Goal: Transaction & Acquisition: Subscribe to service/newsletter

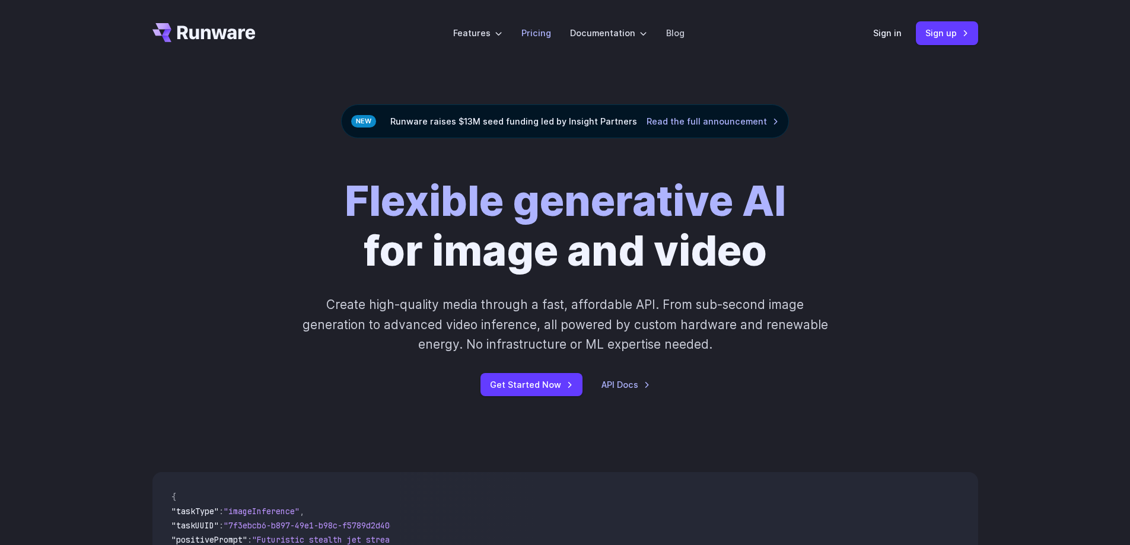
click at [538, 37] on link "Pricing" at bounding box center [536, 33] width 30 height 14
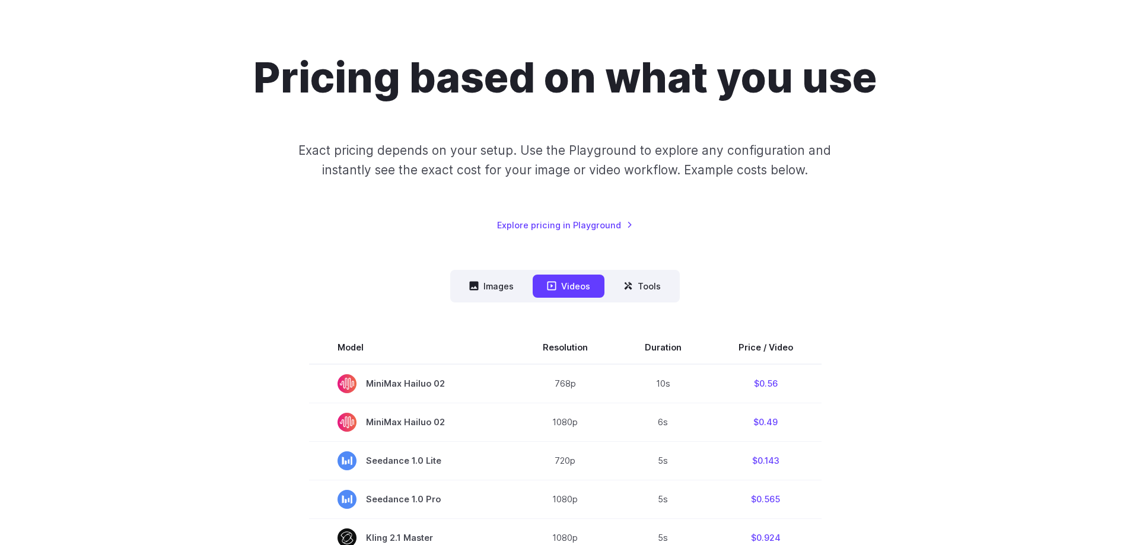
scroll to position [237, 0]
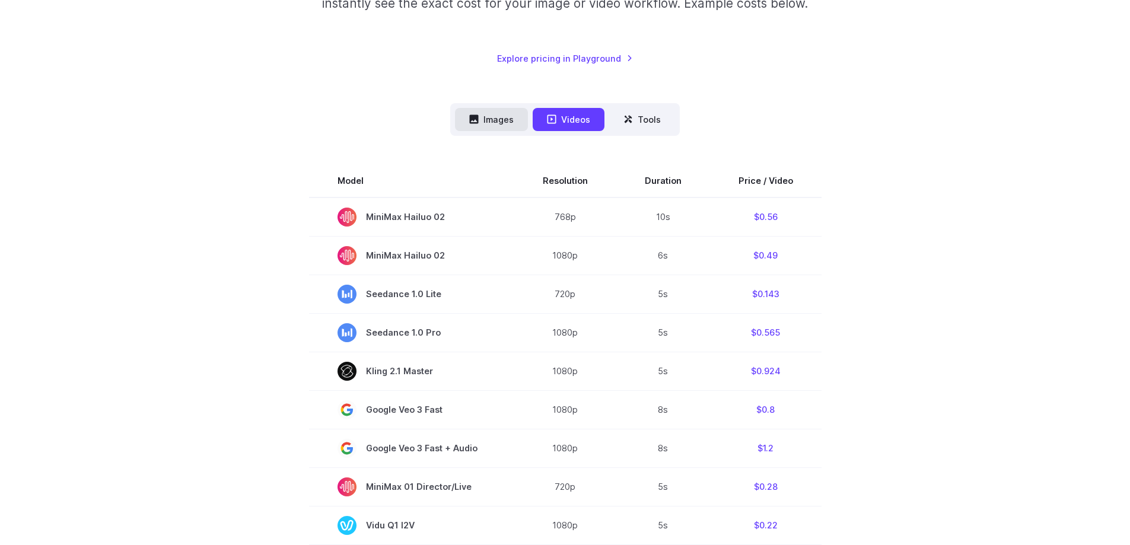
click at [495, 125] on button "Images" at bounding box center [491, 119] width 73 height 23
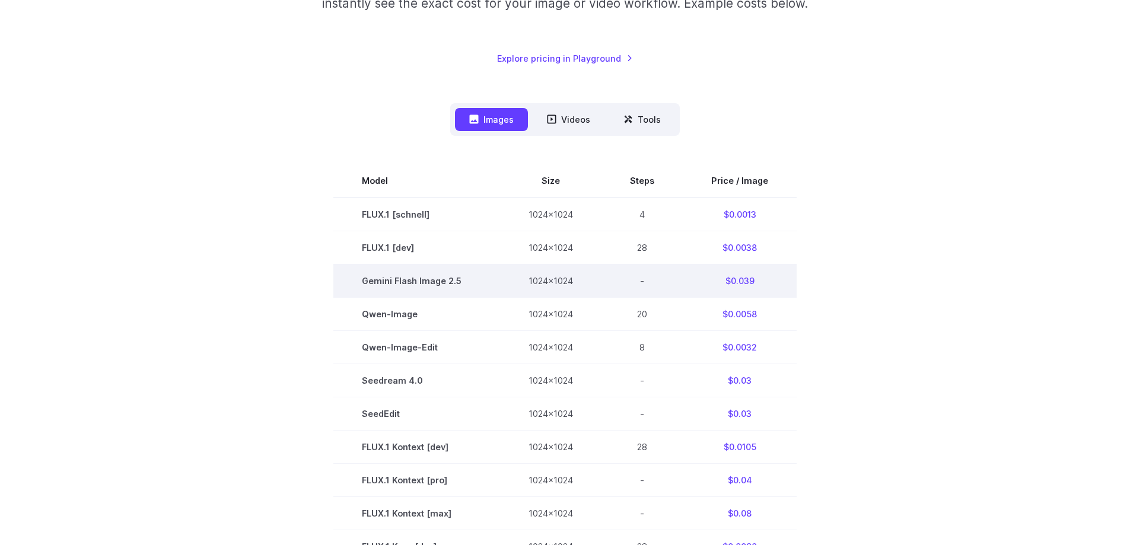
scroll to position [0, 0]
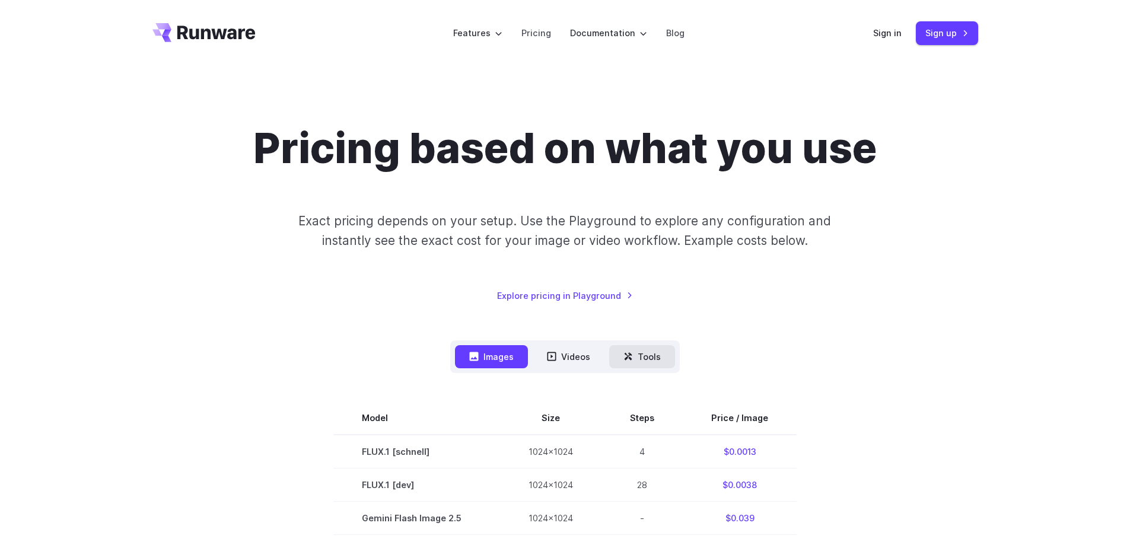
click at [639, 358] on button "Tools" at bounding box center [642, 356] width 66 height 23
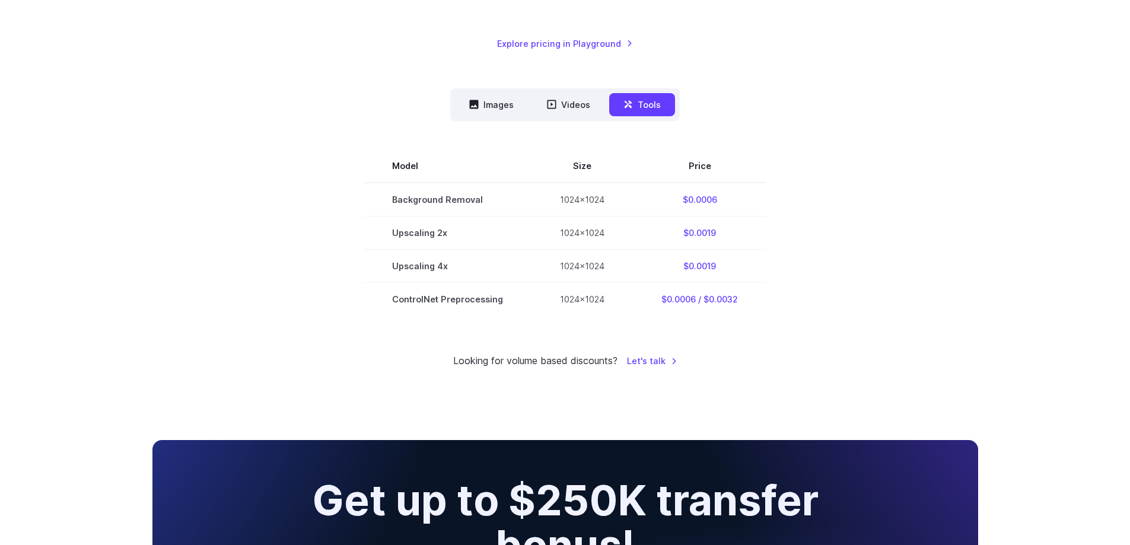
scroll to position [158, 0]
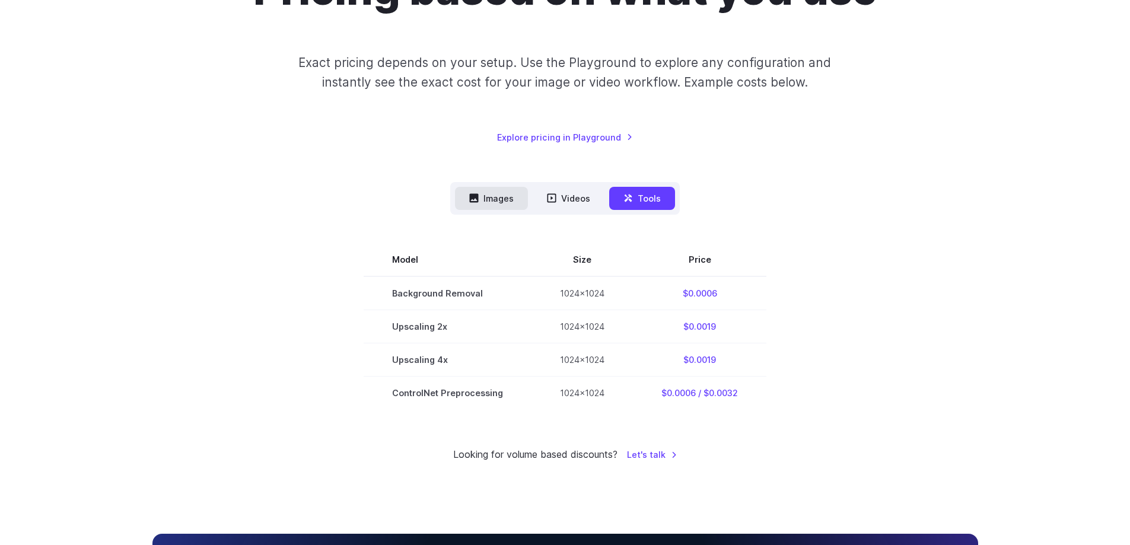
click at [527, 203] on button "Images" at bounding box center [491, 198] width 73 height 23
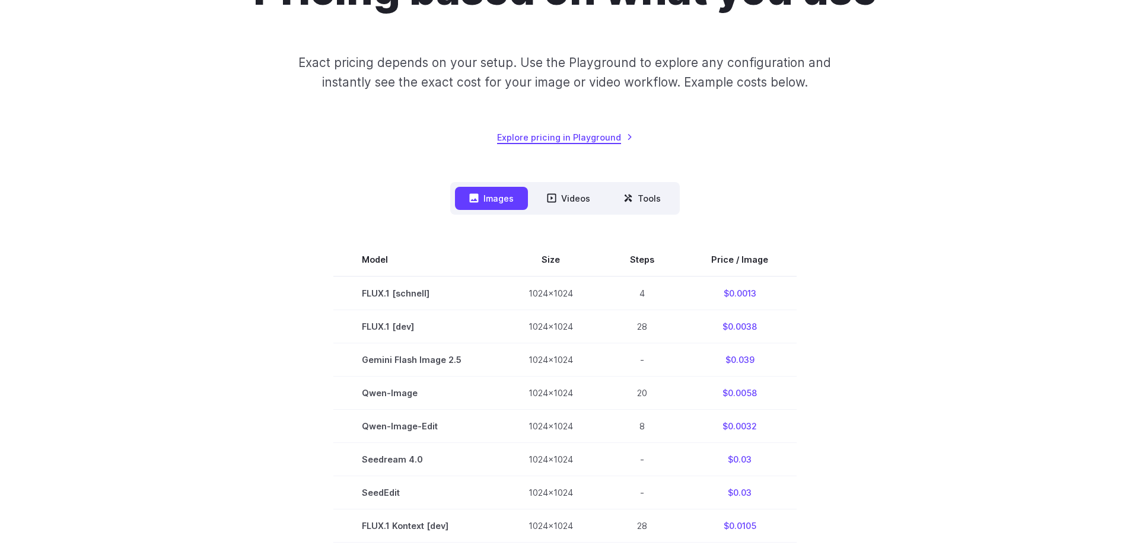
click at [556, 141] on link "Explore pricing in Playground" at bounding box center [565, 138] width 136 height 14
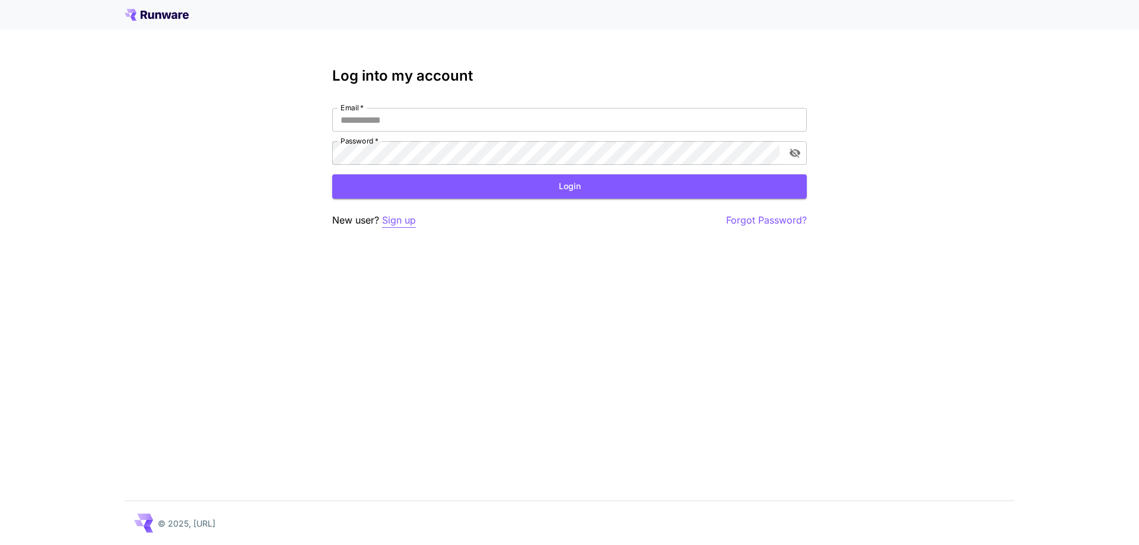
click at [390, 218] on p "Sign up" at bounding box center [399, 220] width 34 height 15
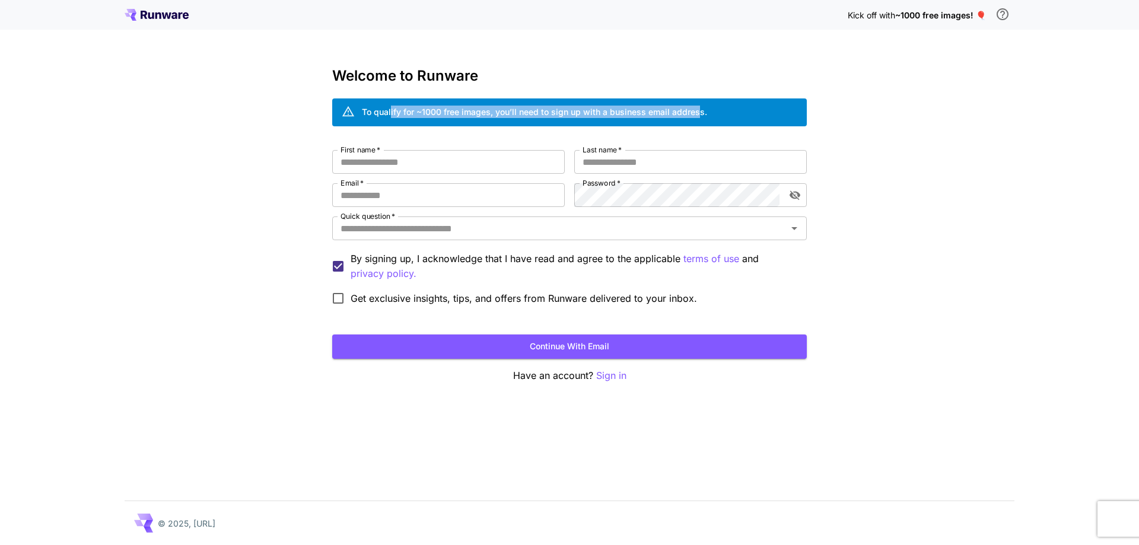
drag, startPoint x: 391, startPoint y: 117, endPoint x: 777, endPoint y: 103, distance: 386.5
click at [762, 104] on div "To qualify for ~1000 free images, you’ll need to sign up with a business email …" at bounding box center [569, 112] width 475 height 28
click at [781, 102] on div "To qualify for ~1000 free images, you’ll need to sign up with a business email …" at bounding box center [569, 112] width 475 height 28
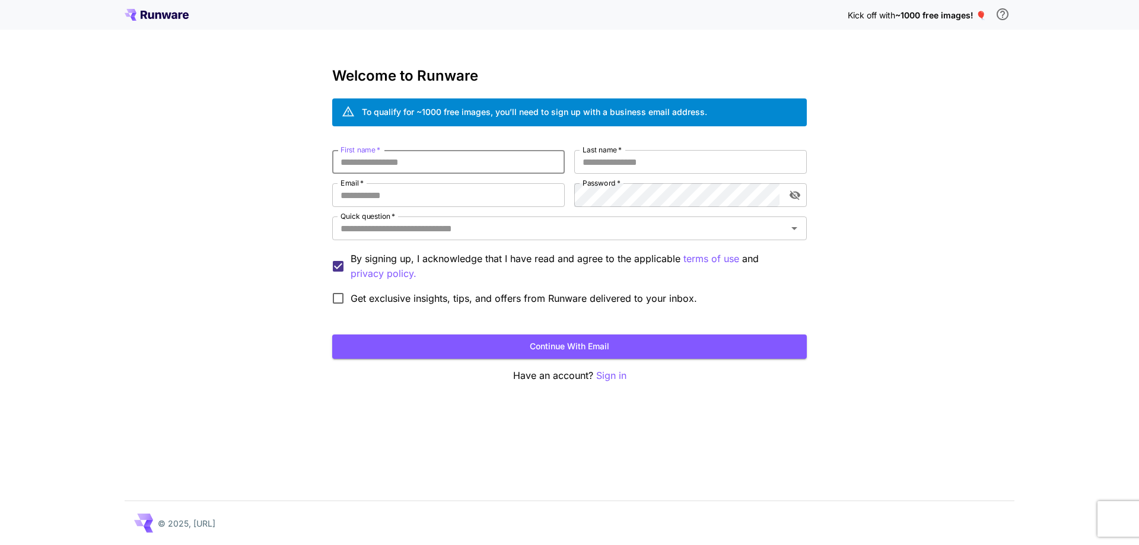
click at [424, 171] on input "First name   *" at bounding box center [448, 162] width 233 height 24
type input "**"
type input "*"
type input "**"
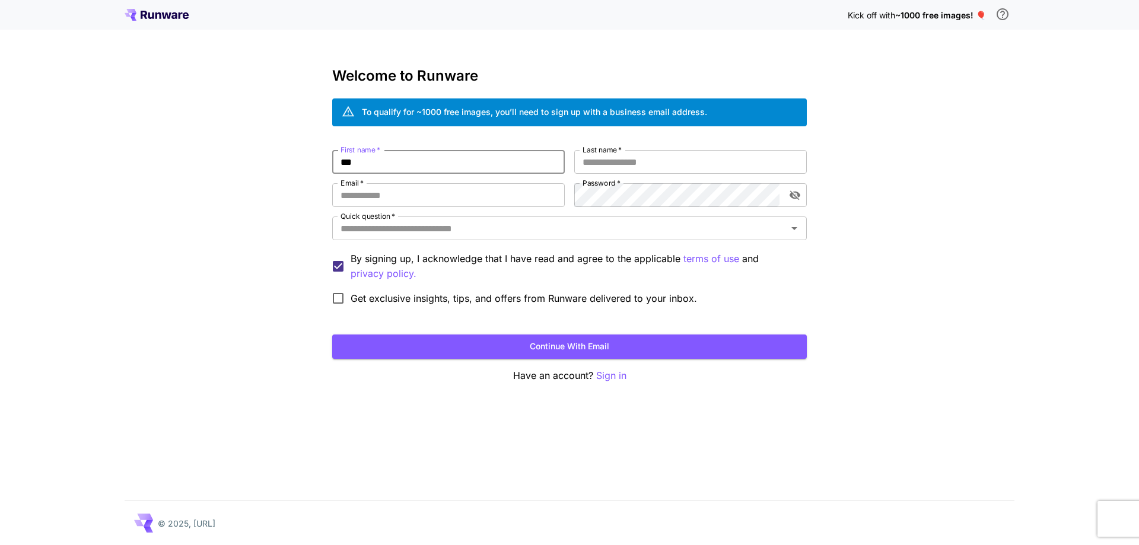
type input "***"
type input "**********"
click at [485, 238] on div "Quick question   *" at bounding box center [569, 229] width 475 height 24
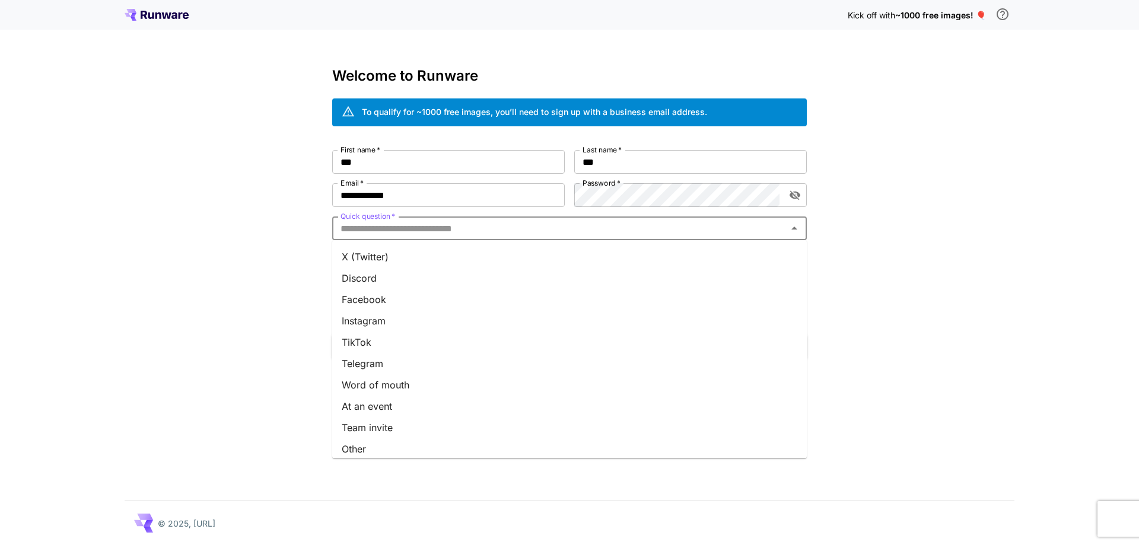
scroll to position [112, 0]
click at [392, 423] on li "Team invite" at bounding box center [569, 421] width 475 height 21
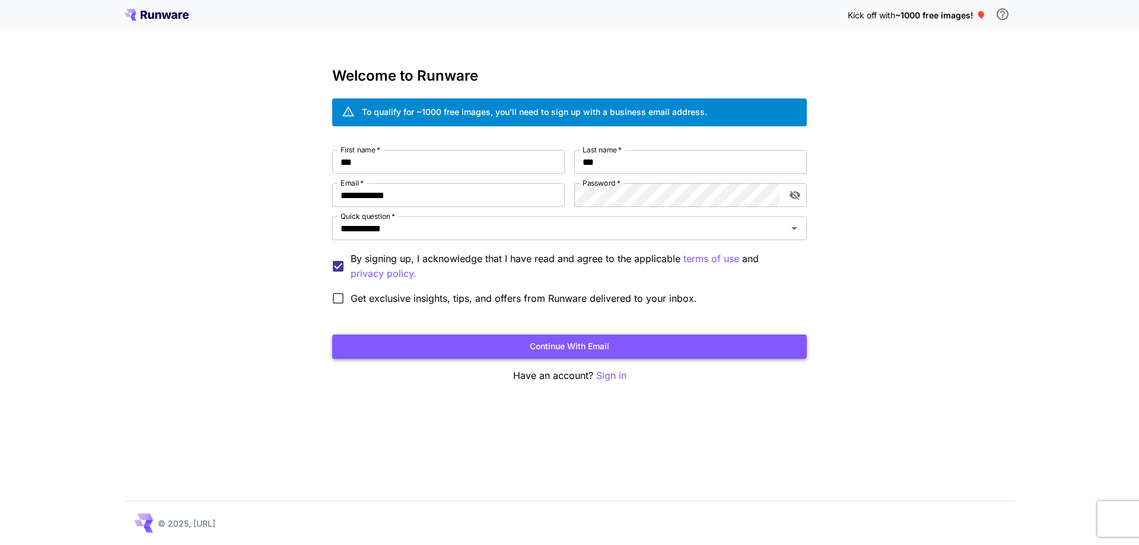
click at [551, 357] on button "Continue with email" at bounding box center [569, 347] width 475 height 24
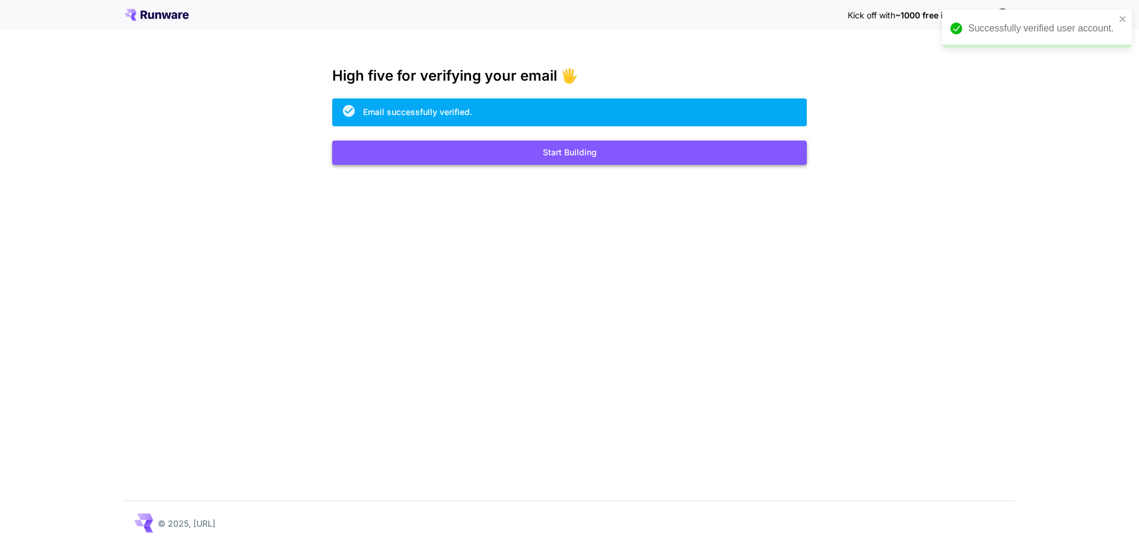
click at [556, 156] on button "Start Building" at bounding box center [569, 153] width 475 height 24
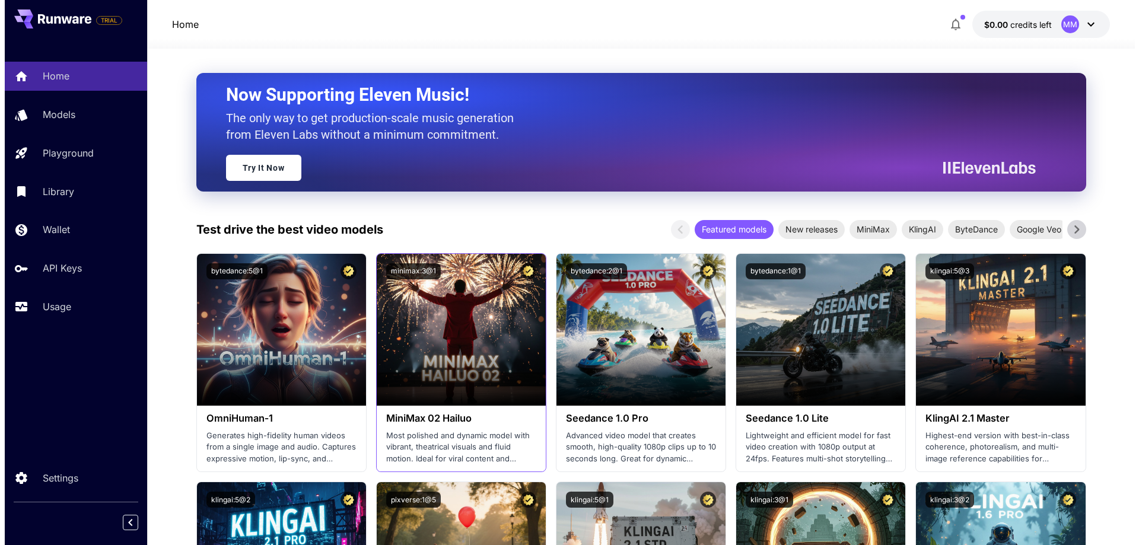
scroll to position [396, 0]
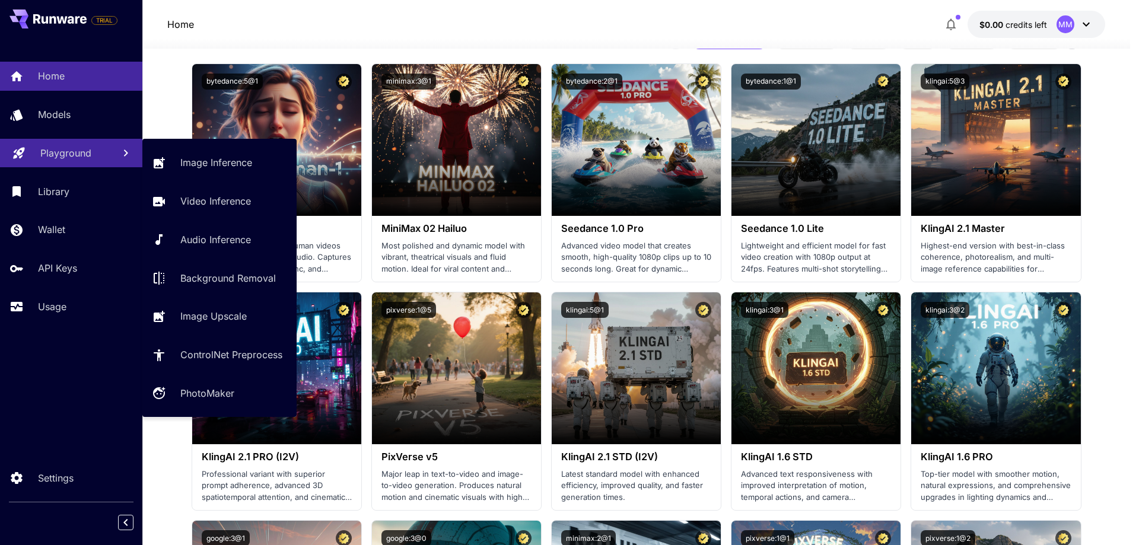
click at [65, 158] on p "Playground" at bounding box center [65, 153] width 51 height 14
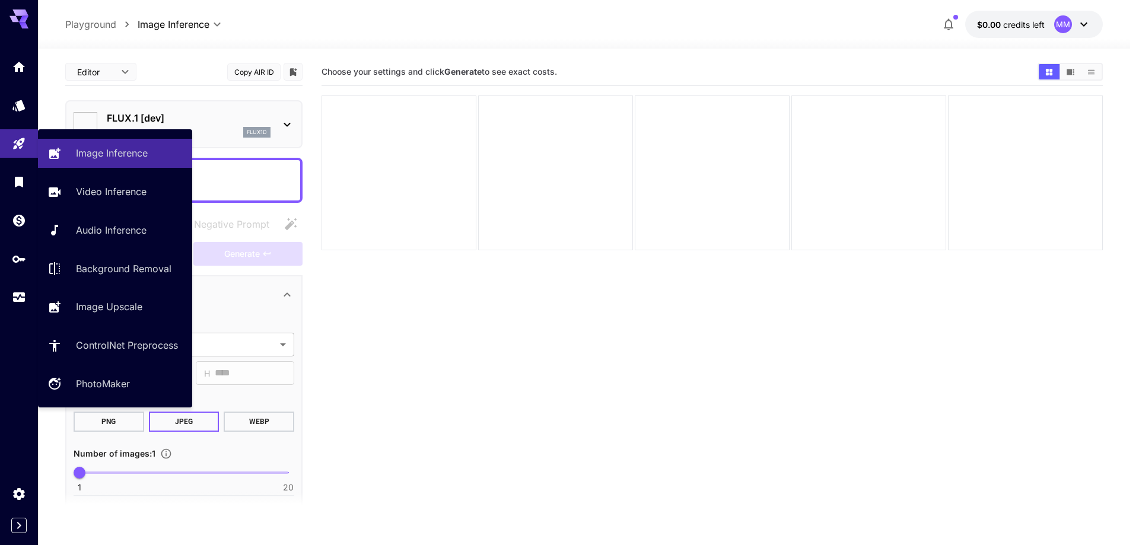
type input "**********"
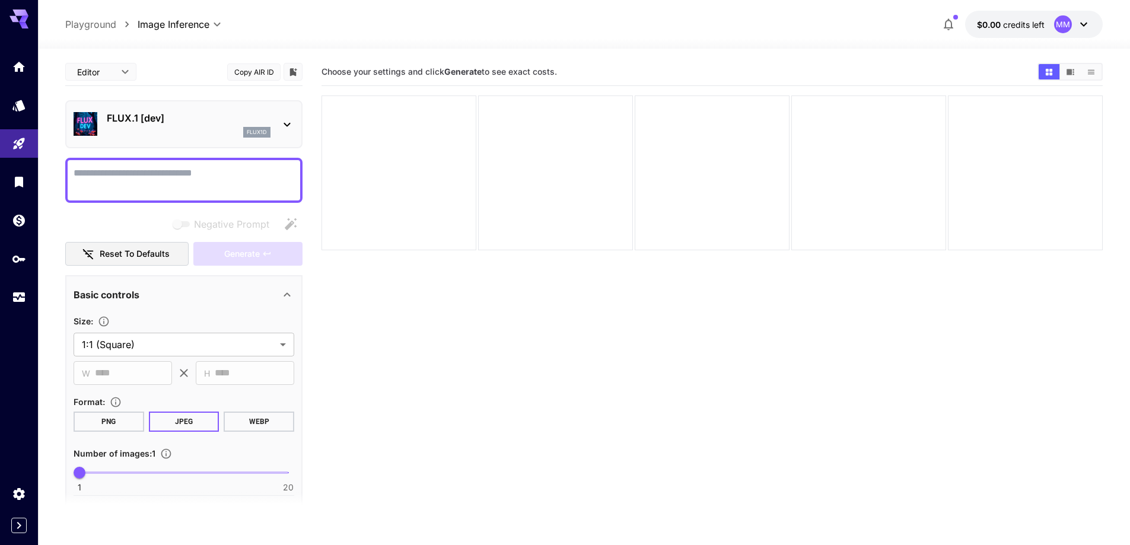
click at [280, 120] on icon at bounding box center [287, 124] width 14 height 14
